Goal: Complete application form: Complete application form

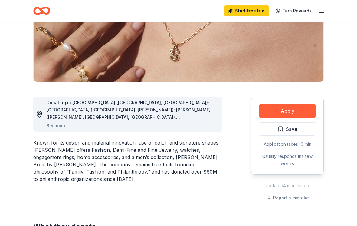
scroll to position [101, 0]
click at [287, 111] on button "Apply" at bounding box center [288, 111] width 58 height 13
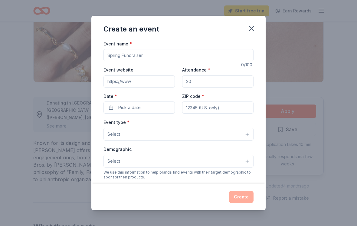
click at [144, 58] on input "Event name *" at bounding box center [179, 55] width 150 height 12
type input "St [PERSON_NAME] Fundraiser"
click at [147, 83] on input "Event website" at bounding box center [139, 81] width 71 height 12
type input "[DOMAIN_NAME]"
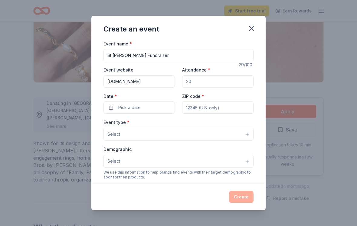
click at [206, 80] on input "Attendance *" at bounding box center [217, 81] width 71 height 12
type input "125"
click at [151, 108] on button "Pick a date" at bounding box center [139, 107] width 71 height 12
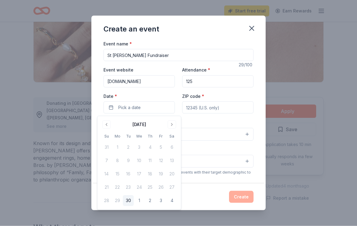
click at [171, 125] on button "Go to next month" at bounding box center [172, 125] width 8 height 8
click at [173, 124] on button "Go to next month" at bounding box center [172, 125] width 8 height 8
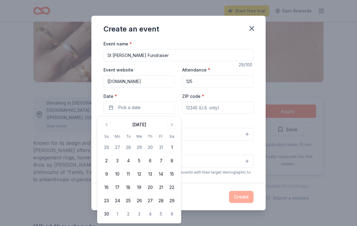
click at [108, 160] on button "2" at bounding box center [106, 160] width 11 height 11
click at [232, 111] on input "ZIP code *" at bounding box center [217, 107] width 71 height 12
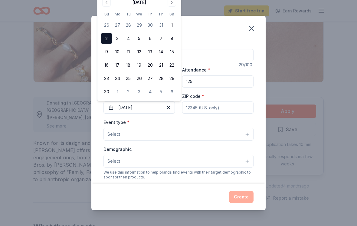
scroll to position [101, 0]
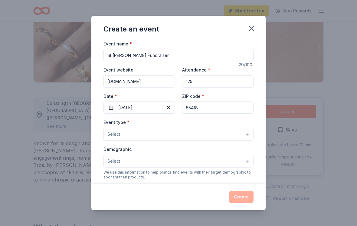
type input "55418"
click at [148, 139] on button "Select" at bounding box center [179, 134] width 150 height 13
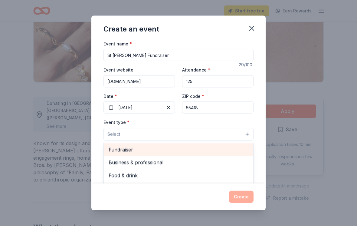
click at [124, 152] on span "Fundraiser" at bounding box center [179, 150] width 140 height 8
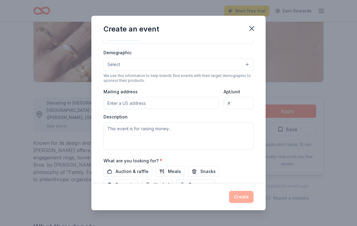
scroll to position [88, 0]
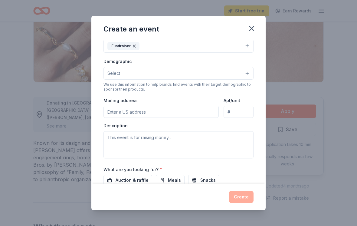
click at [150, 114] on input "Mailing address" at bounding box center [161, 112] width 115 height 12
click at [138, 77] on button "Select" at bounding box center [179, 73] width 150 height 13
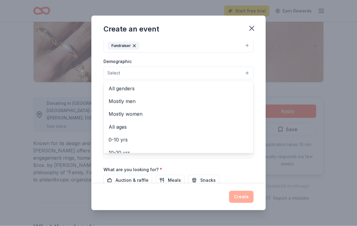
scroll to position [0, 0]
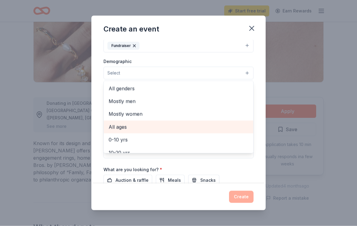
click at [122, 129] on span "All ages" at bounding box center [179, 127] width 140 height 8
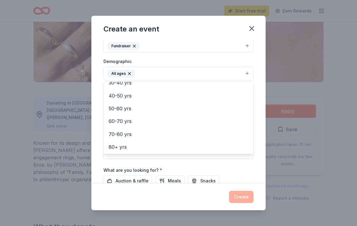
scroll to position [83, 0]
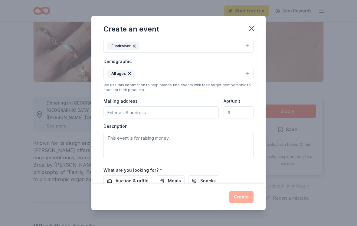
click at [158, 113] on input "Mailing address" at bounding box center [161, 112] width 115 height 12
type input "[STREET_ADDRESS]"
click at [239, 113] on input "Apt/unit" at bounding box center [239, 112] width 30 height 12
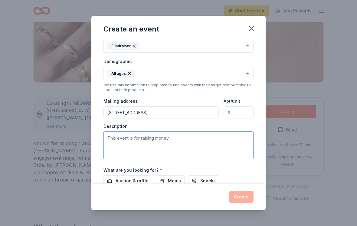
click at [155, 151] on textarea at bounding box center [179, 145] width 150 height 27
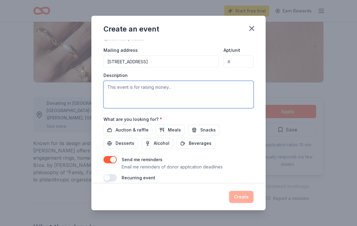
scroll to position [139, 0]
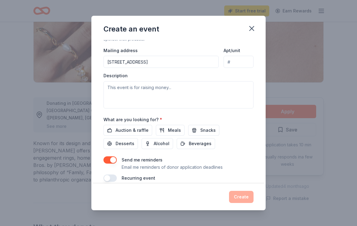
click at [131, 134] on span "Auction & raffle" at bounding box center [132, 130] width 33 height 7
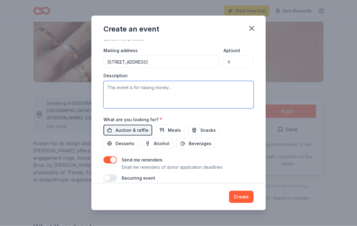
click at [181, 96] on textarea at bounding box center [179, 94] width 150 height 27
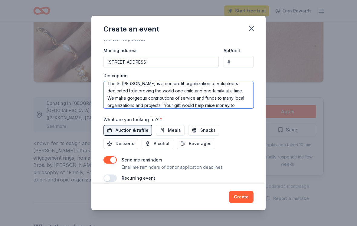
scroll to position [11, 0]
click at [228, 107] on textarea "The St [PERSON_NAME] is a non profit organization of volunteers dedicated to im…" at bounding box center [179, 94] width 150 height 27
click at [197, 107] on textarea "The St [PERSON_NAME] is a non profit organization of volunteers dedicated to im…" at bounding box center [179, 94] width 150 height 27
click at [191, 95] on textarea "The St [PERSON_NAME] is a non profit organization of volunteers dedicated to im…" at bounding box center [179, 94] width 150 height 27
click at [237, 98] on textarea "The St [PERSON_NAME] is a non profit organization of volunteers dedicated to im…" at bounding box center [179, 94] width 150 height 27
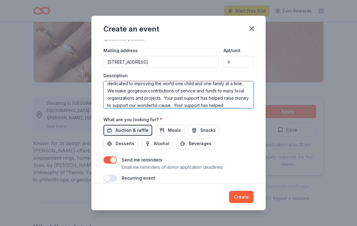
click at [231, 107] on textarea "The St [PERSON_NAME] is a non profit organization of volunteers dedicated to im…" at bounding box center [179, 94] width 150 height 27
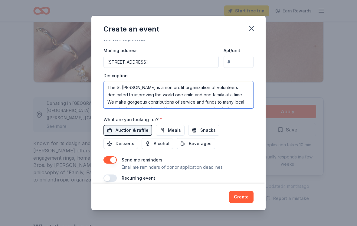
scroll to position [0, 0]
click at [141, 106] on textarea "The St [PERSON_NAME] is a non profit organization of volunteers dedicated to im…" at bounding box center [179, 94] width 150 height 27
click at [152, 103] on textarea "The St [PERSON_NAME] is a non profit organization of volunteers dedicated to im…" at bounding box center [179, 94] width 150 height 27
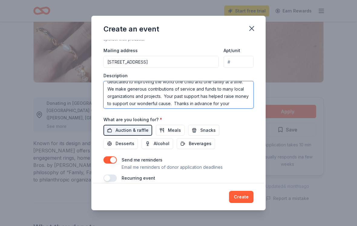
click at [240, 105] on textarea "The St [PERSON_NAME] is a non profit organization of volunteers dedicated to im…" at bounding box center [179, 94] width 150 height 27
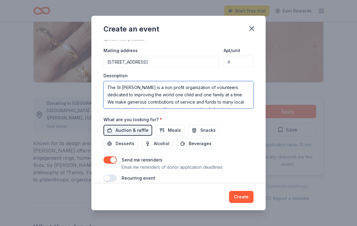
scroll to position [0, 0]
click at [143, 91] on textarea "The St [PERSON_NAME] is a non profit organization of volunteers dedicated to im…" at bounding box center [179, 94] width 150 height 27
click at [141, 88] on textarea "The St [PERSON_NAME] is a non profit organization of volunteers dedicated to im…" at bounding box center [179, 94] width 150 height 27
click at [158, 92] on textarea "The St [PERSON_NAME] is a non profit organization of volunteers dedicated to im…" at bounding box center [179, 94] width 150 height 27
click at [172, 97] on textarea "The St [PERSON_NAME] is a non profit organization of volunteers dedicated to im…" at bounding box center [179, 94] width 150 height 27
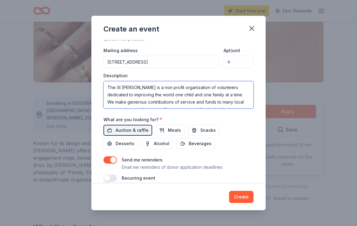
click at [174, 97] on textarea "The St [PERSON_NAME] is a non profit organization of volunteers dedicated to im…" at bounding box center [179, 94] width 150 height 27
click at [161, 96] on textarea "The St [PERSON_NAME] is a non profit organization of volunteers dedicated to im…" at bounding box center [179, 94] width 150 height 27
click at [210, 94] on textarea "The St [PERSON_NAME] is a non profit organization of volunteers dedicated to im…" at bounding box center [179, 94] width 150 height 27
type textarea "The St [PERSON_NAME] is a non profit organization of volunteers dedicated to im…"
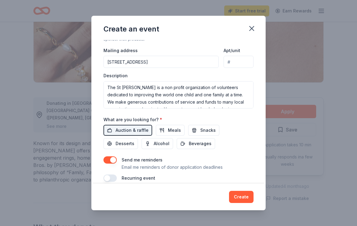
click at [248, 162] on div "Send me reminders Email me reminders of donor application deadlines" at bounding box center [179, 163] width 150 height 15
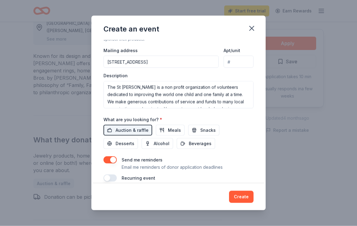
click at [243, 203] on button "Create" at bounding box center [241, 197] width 25 height 12
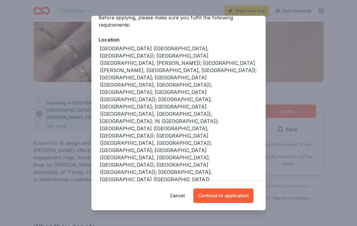
scroll to position [53, 0]
click at [228, 203] on button "Continue to application" at bounding box center [224, 195] width 60 height 15
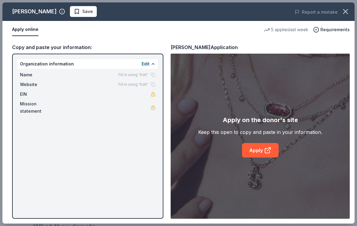
click at [259, 154] on div "[PERSON_NAME] Save Report a mistake Apply online 5 applies last week Requiremen…" at bounding box center [178, 112] width 353 height 221
click at [262, 156] on div "[PERSON_NAME] Save Report a mistake Apply online 5 applies last week Requiremen…" at bounding box center [178, 112] width 353 height 221
click at [301, 174] on div "[PERSON_NAME] Save Report a mistake Apply online 5 applies last week Requiremen…" at bounding box center [178, 112] width 353 height 221
click at [59, 65] on div "[PERSON_NAME] Save Report a mistake Apply online 5 applies last week Requiremen…" at bounding box center [178, 112] width 353 height 221
click at [149, 65] on div "[PERSON_NAME] Save Report a mistake Apply online 5 applies last week Requiremen…" at bounding box center [178, 112] width 353 height 221
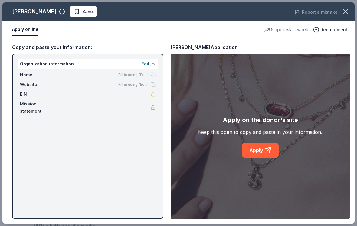
click at [75, 13] on div "[PERSON_NAME] Save Report a mistake Apply online 5 applies last week Requiremen…" at bounding box center [178, 112] width 353 height 221
click at [70, 15] on div "[PERSON_NAME] Save Report a mistake Apply online 5 applies last week Requiremen…" at bounding box center [178, 112] width 353 height 221
click at [319, 31] on div "[PERSON_NAME] Save Report a mistake Apply online 5 applies last week Requiremen…" at bounding box center [178, 112] width 353 height 221
click at [345, 12] on icon "button" at bounding box center [346, 11] width 4 height 4
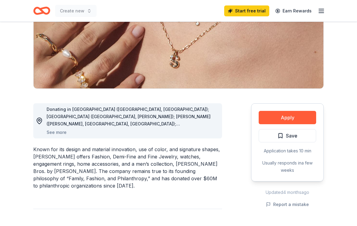
scroll to position [95, 0]
click at [298, 117] on button "Apply" at bounding box center [288, 117] width 58 height 13
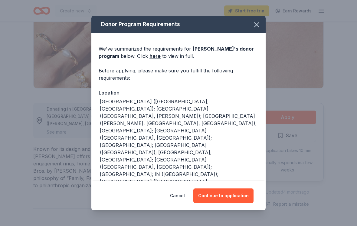
click at [220, 203] on button "Continue to application" at bounding box center [224, 195] width 60 height 15
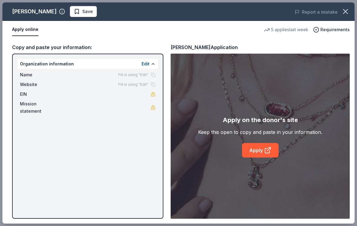
click at [20, 30] on div "[PERSON_NAME] Save Report a mistake Apply online 5 applies last week Requiremen…" at bounding box center [178, 112] width 353 height 221
click at [25, 32] on div "[PERSON_NAME] Save Report a mistake Apply online 5 applies last week Requiremen…" at bounding box center [178, 112] width 353 height 221
click at [144, 66] on div "[PERSON_NAME] Save Report a mistake Apply online 5 applies last week Requiremen…" at bounding box center [178, 112] width 353 height 221
click at [252, 154] on div "[PERSON_NAME] Save Report a mistake Apply online 5 applies last week Requiremen…" at bounding box center [178, 112] width 353 height 221
click at [252, 153] on div "[PERSON_NAME] Save Report a mistake Apply online 5 applies last week Requiremen…" at bounding box center [178, 112] width 353 height 221
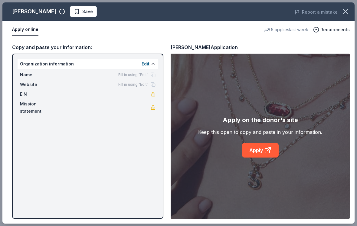
click at [263, 155] on div "[PERSON_NAME] Save Report a mistake Apply online 5 applies last week Requiremen…" at bounding box center [178, 112] width 353 height 221
click at [300, 11] on div "[PERSON_NAME] Save Report a mistake Apply online 5 applies last week Requiremen…" at bounding box center [178, 112] width 353 height 221
click at [50, 11] on div "[PERSON_NAME] Save Report a mistake Apply online 5 applies last week Requiremen…" at bounding box center [178, 112] width 353 height 221
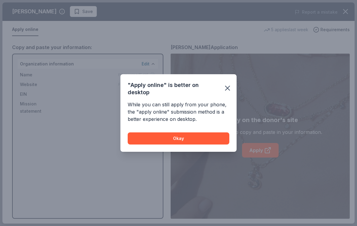
click at [177, 142] on button "Okay" at bounding box center [179, 138] width 102 height 12
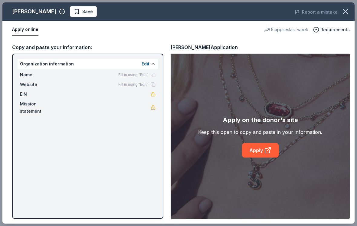
click at [261, 155] on div "[PERSON_NAME] Save Report a mistake Apply online 5 applies last week Requiremen…" at bounding box center [178, 112] width 353 height 221
click at [264, 153] on div "[PERSON_NAME] Save Report a mistake Apply online 5 applies last week Requiremen…" at bounding box center [178, 112] width 353 height 221
click at [261, 155] on div "[PERSON_NAME] Save Report a mistake Apply online 5 applies last week Requiremen…" at bounding box center [178, 112] width 353 height 221
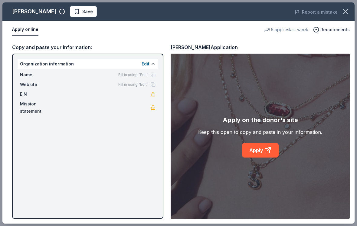
click at [347, 10] on icon "button" at bounding box center [346, 11] width 4 height 4
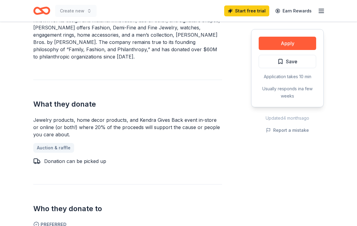
scroll to position [224, 0]
click at [284, 130] on button "Report a mistake" at bounding box center [287, 130] width 43 height 7
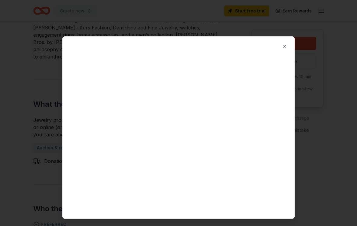
click at [287, 50] on button "Close" at bounding box center [285, 46] width 12 height 12
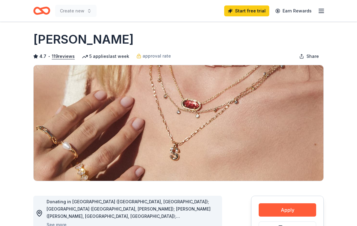
scroll to position [0, 0]
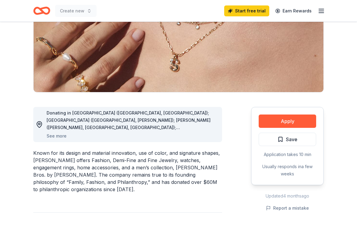
click at [292, 122] on button "Apply" at bounding box center [288, 121] width 58 height 13
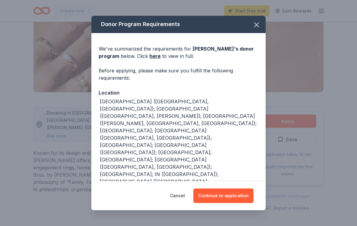
click at [227, 203] on button "Continue to application" at bounding box center [224, 195] width 60 height 15
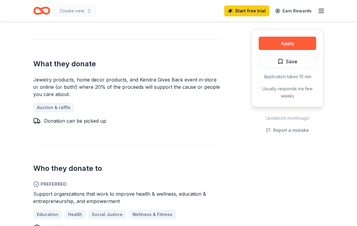
scroll to position [266, 0]
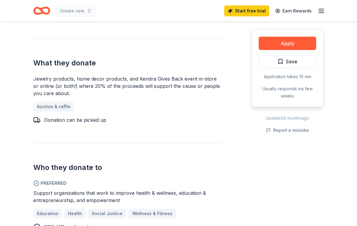
click at [287, 128] on button "Report a mistake" at bounding box center [287, 130] width 43 height 7
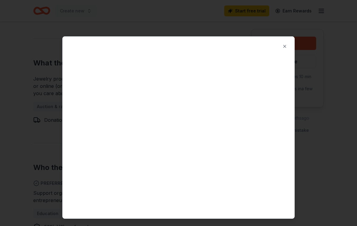
click at [283, 52] on button "Close" at bounding box center [285, 46] width 12 height 12
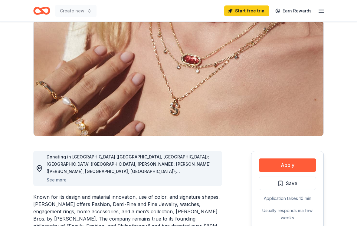
scroll to position [0, 0]
